Goal: Task Accomplishment & Management: Use online tool/utility

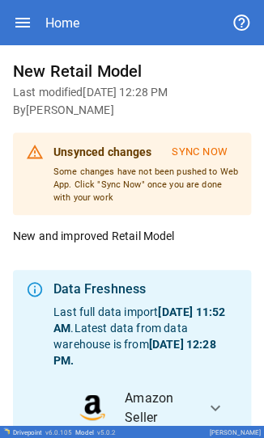
click at [83, 2] on button "Sync Now" at bounding box center [199, 152] width 77 height 27
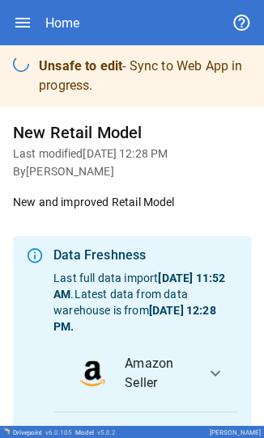
click at [13, 2] on h6 "Last modified Aug 20, 2025 12:28 PM" at bounding box center [132, 155] width 238 height 18
drag, startPoint x: 71, startPoint y: 175, endPoint x: 80, endPoint y: 176, distance: 8.9
click at [80, 2] on h6 "By David Sooch" at bounding box center [132, 172] width 238 height 18
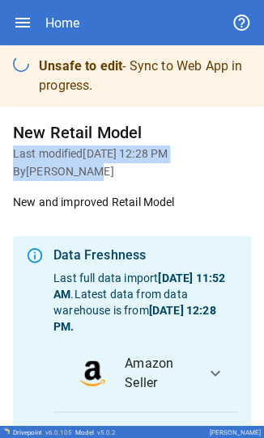
drag, startPoint x: 93, startPoint y: 175, endPoint x: 8, endPoint y: 149, distance: 88.8
click at [8, 2] on div "New Retail Model Last modified Aug 20, 2025 12:28 PM By David Sooch New and imp…" at bounding box center [132, 297] width 264 height 380
click at [83, 2] on h6 "By David Sooch" at bounding box center [132, 172] width 238 height 18
